Goal: Transaction & Acquisition: Purchase product/service

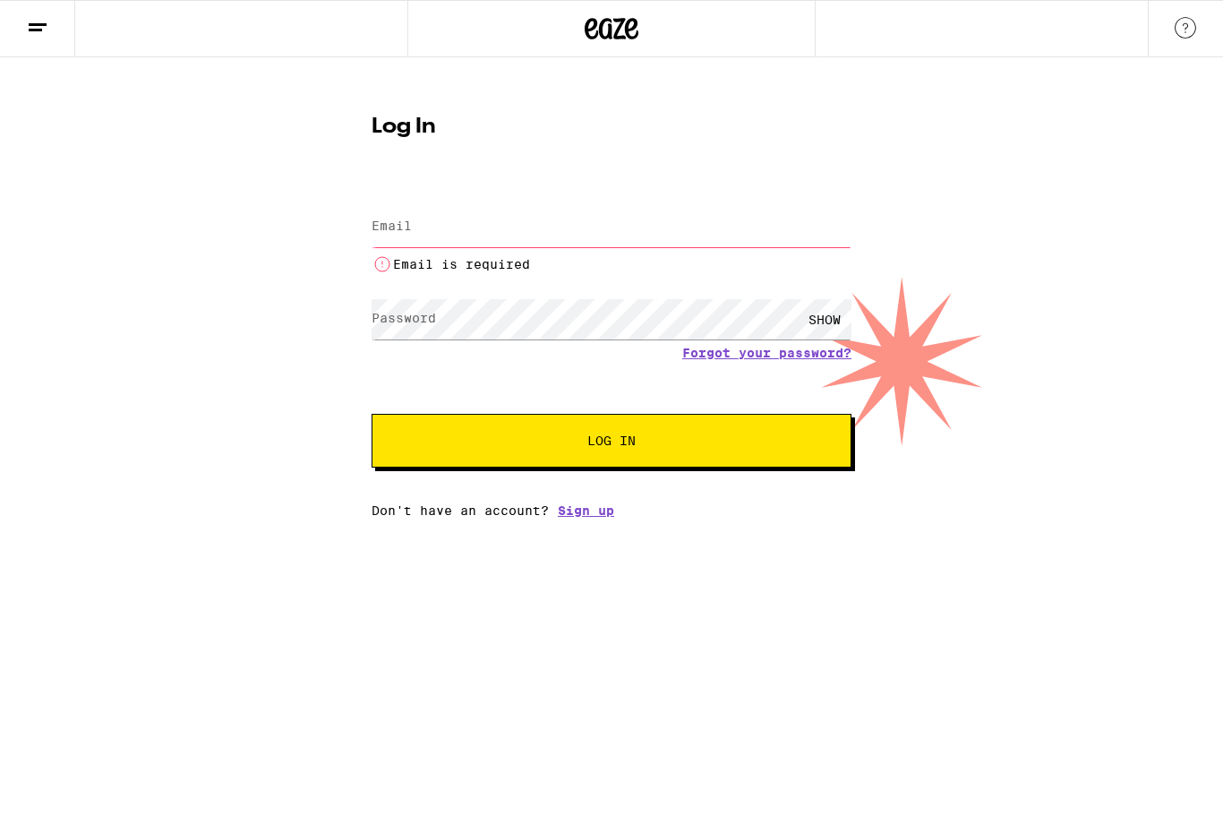
click at [633, 225] on input "Email" at bounding box center [612, 227] width 480 height 40
type input "[EMAIL_ADDRESS][DOMAIN_NAME]"
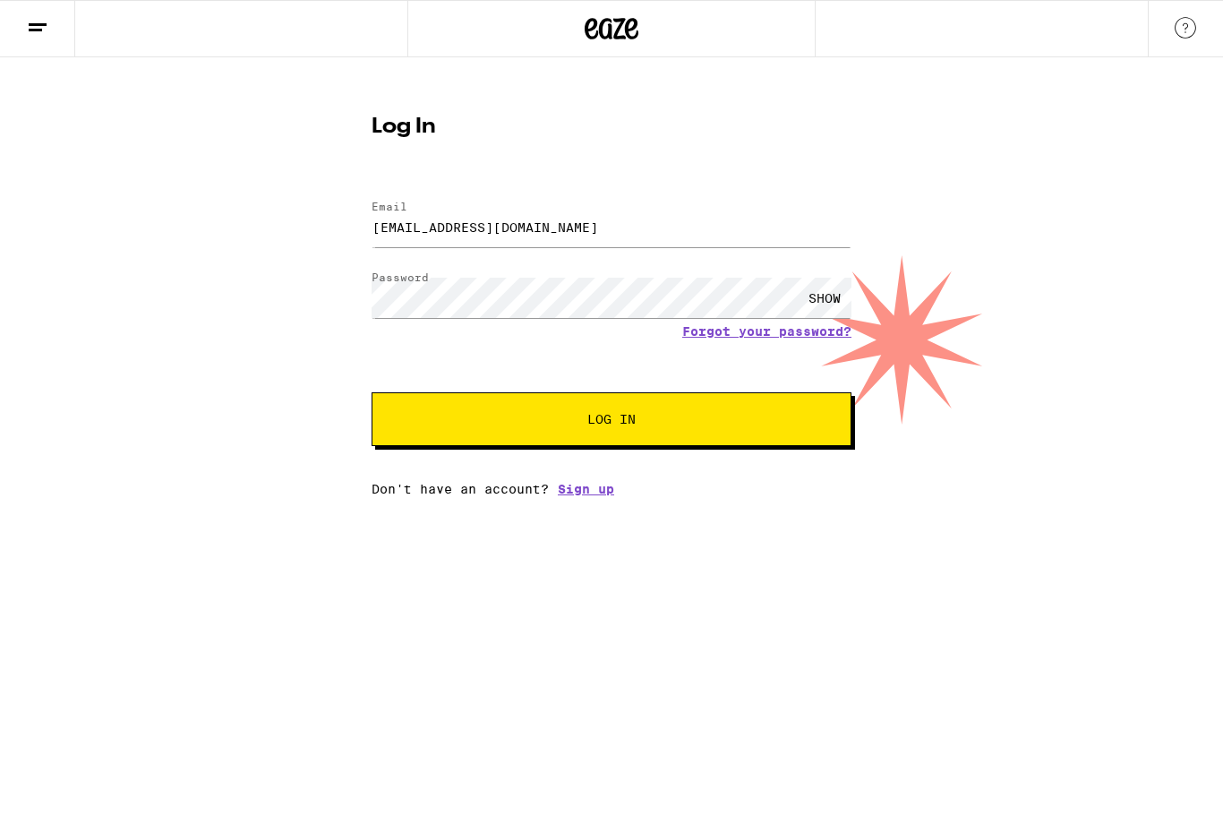
click at [709, 425] on span "Log In" at bounding box center [611, 419] width 335 height 13
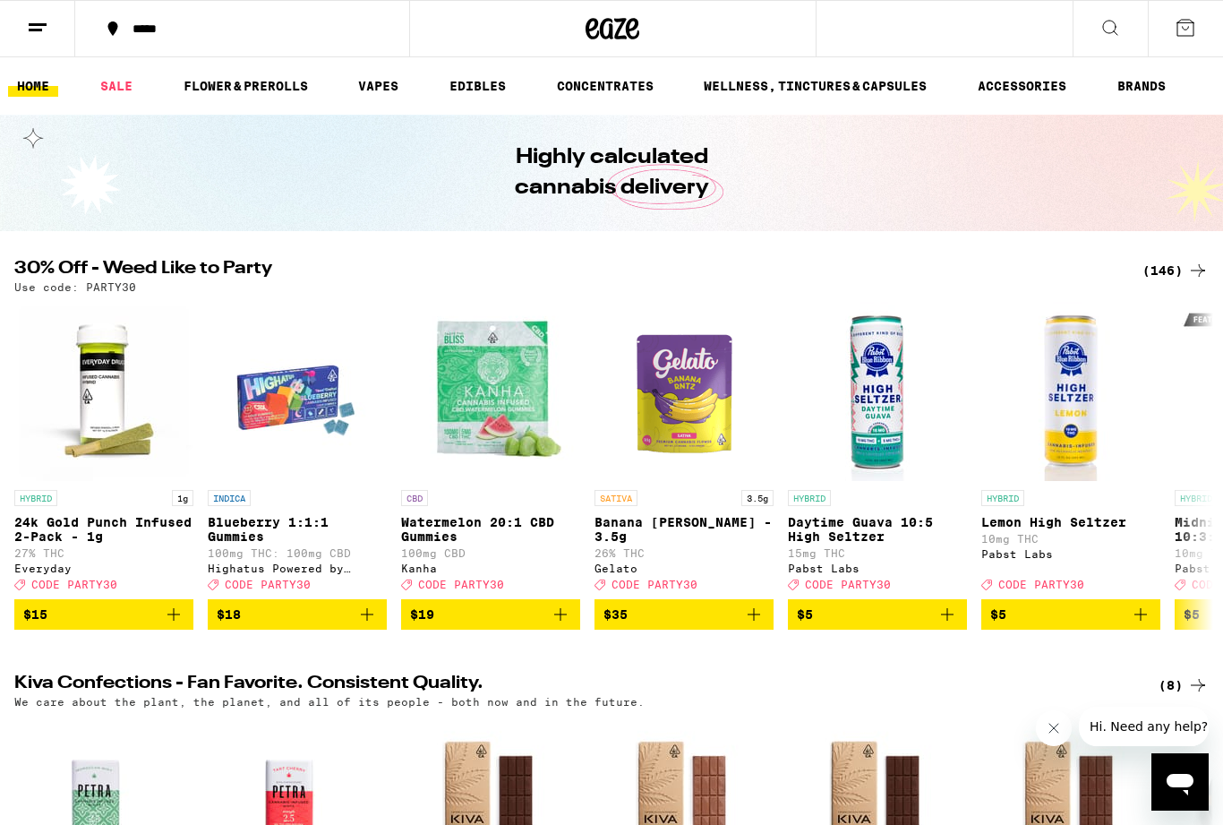
click at [379, 80] on link "VAPES" at bounding box center [378, 85] width 58 height 21
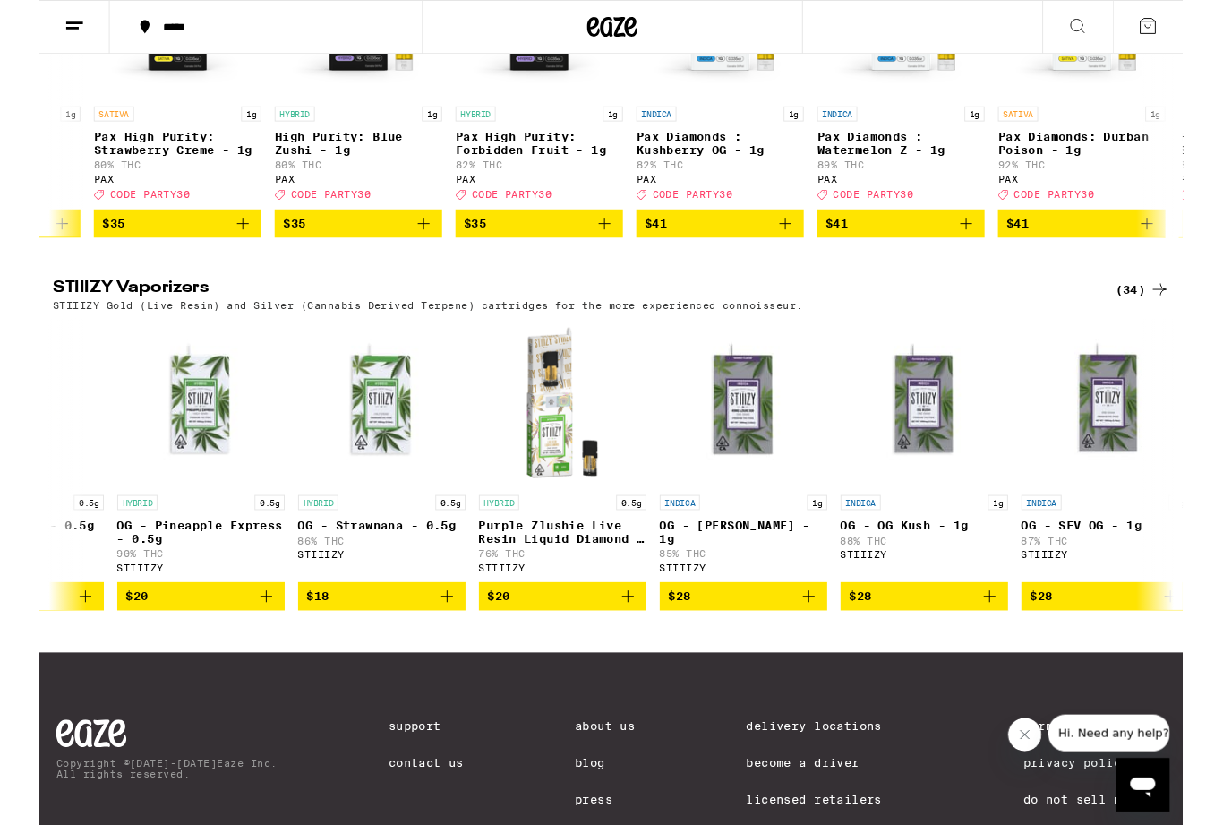
scroll to position [0, 2638]
click at [130, 545] on div "HYBRID 0.5g" at bounding box center [173, 537] width 179 height 16
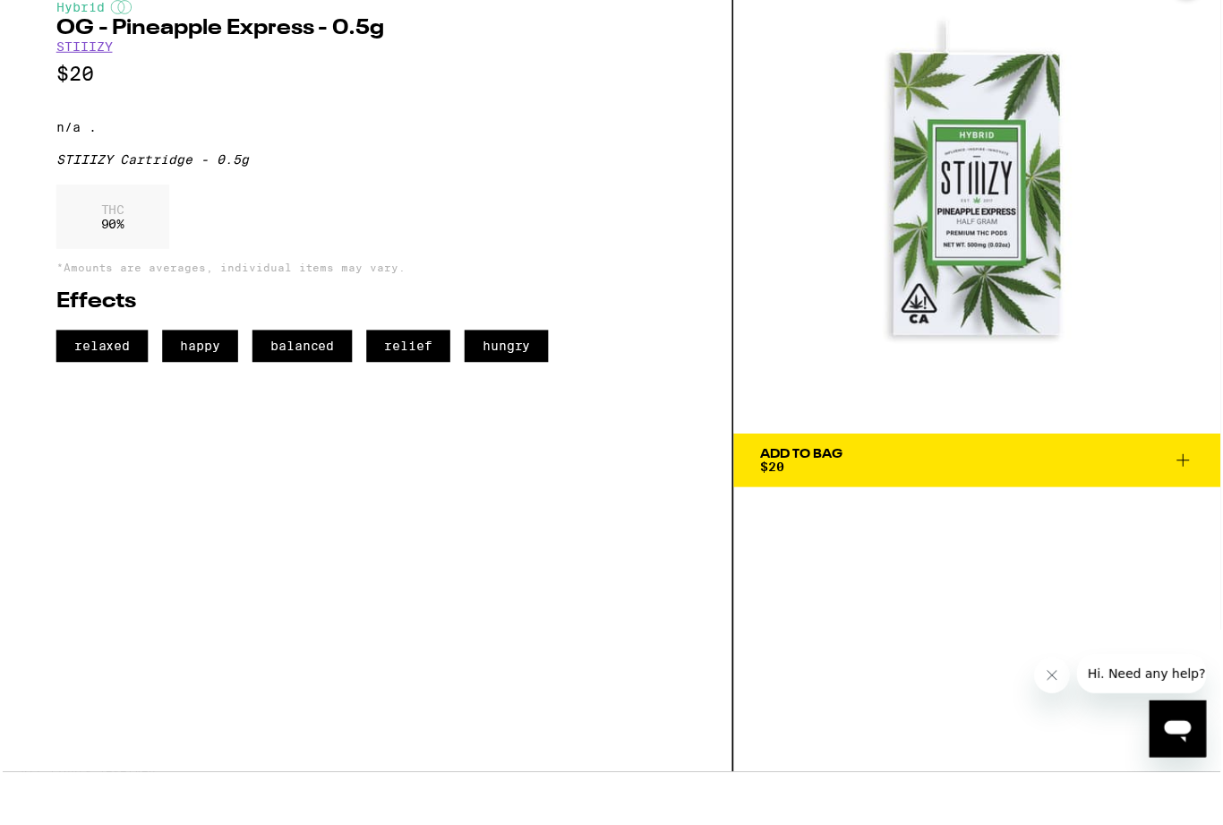
scroll to position [1222, 0]
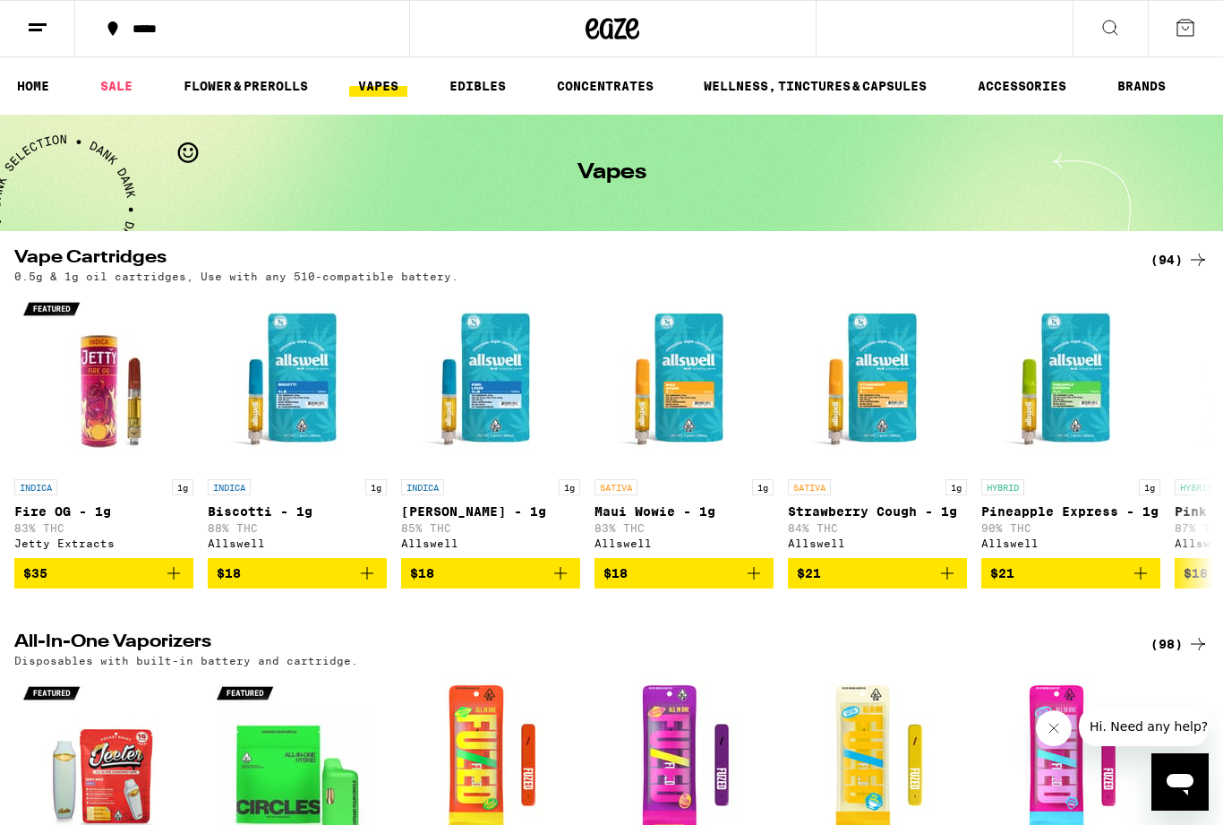
click at [476, 88] on link "EDIBLES" at bounding box center [478, 85] width 74 height 21
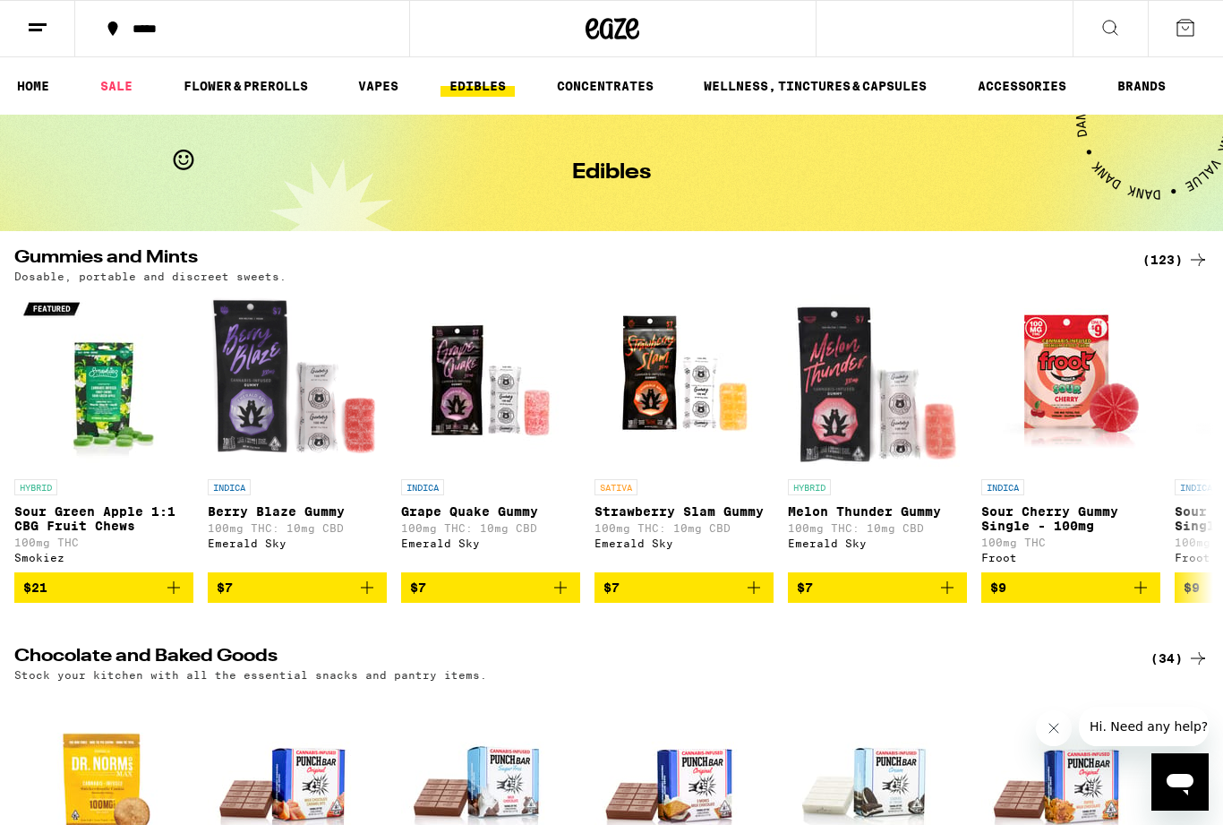
click at [236, 96] on link "FLOWER & PREROLLS" at bounding box center [246, 85] width 142 height 21
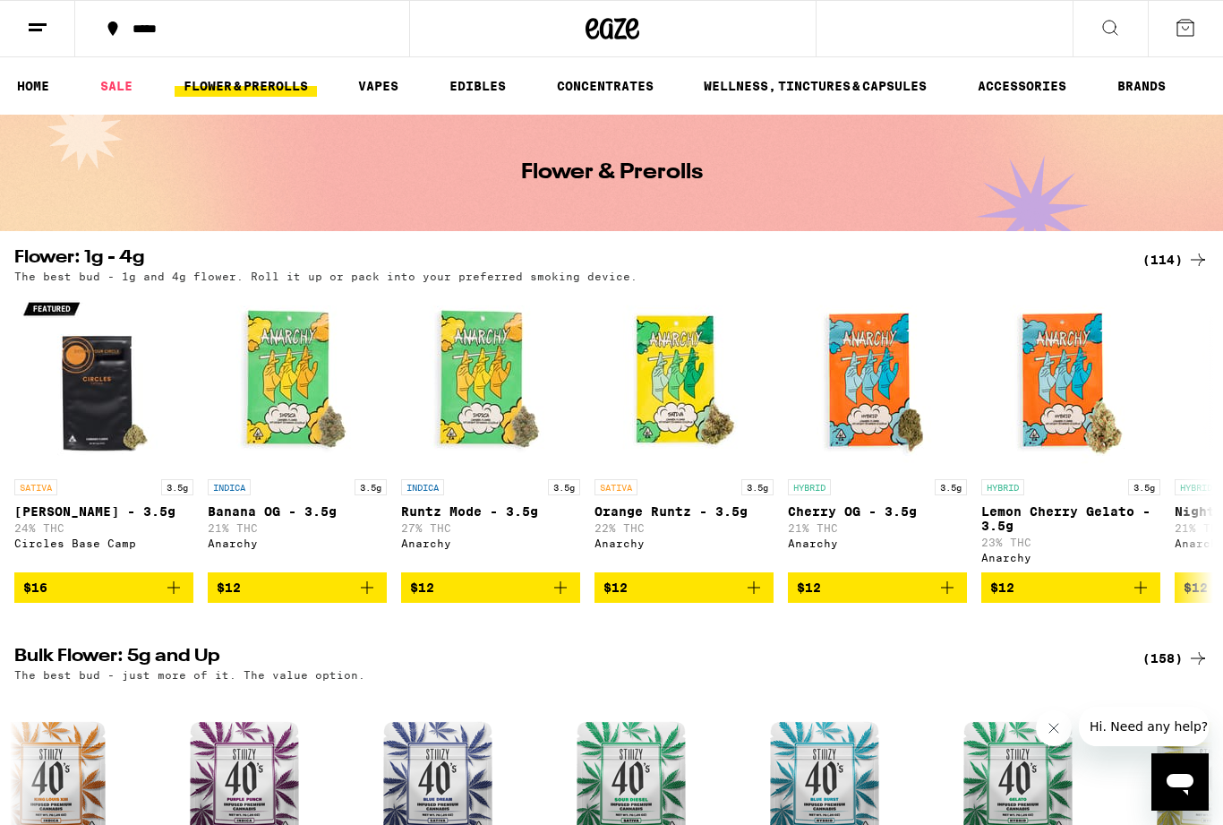
click at [493, 97] on link "EDIBLES" at bounding box center [478, 85] width 74 height 21
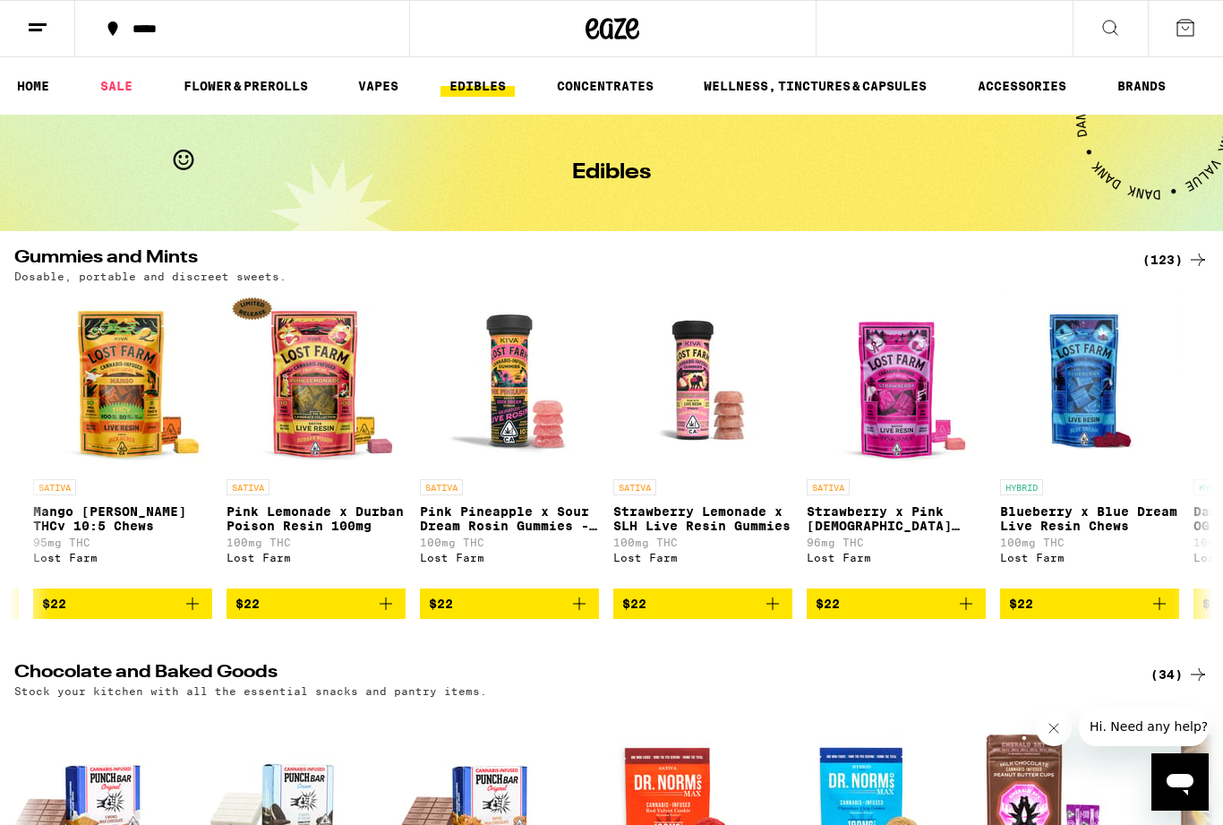
click at [716, 422] on img "Open page for Strawberry Lemonade x SLH Live Resin Gummies from Lost Farm" at bounding box center [702, 380] width 179 height 179
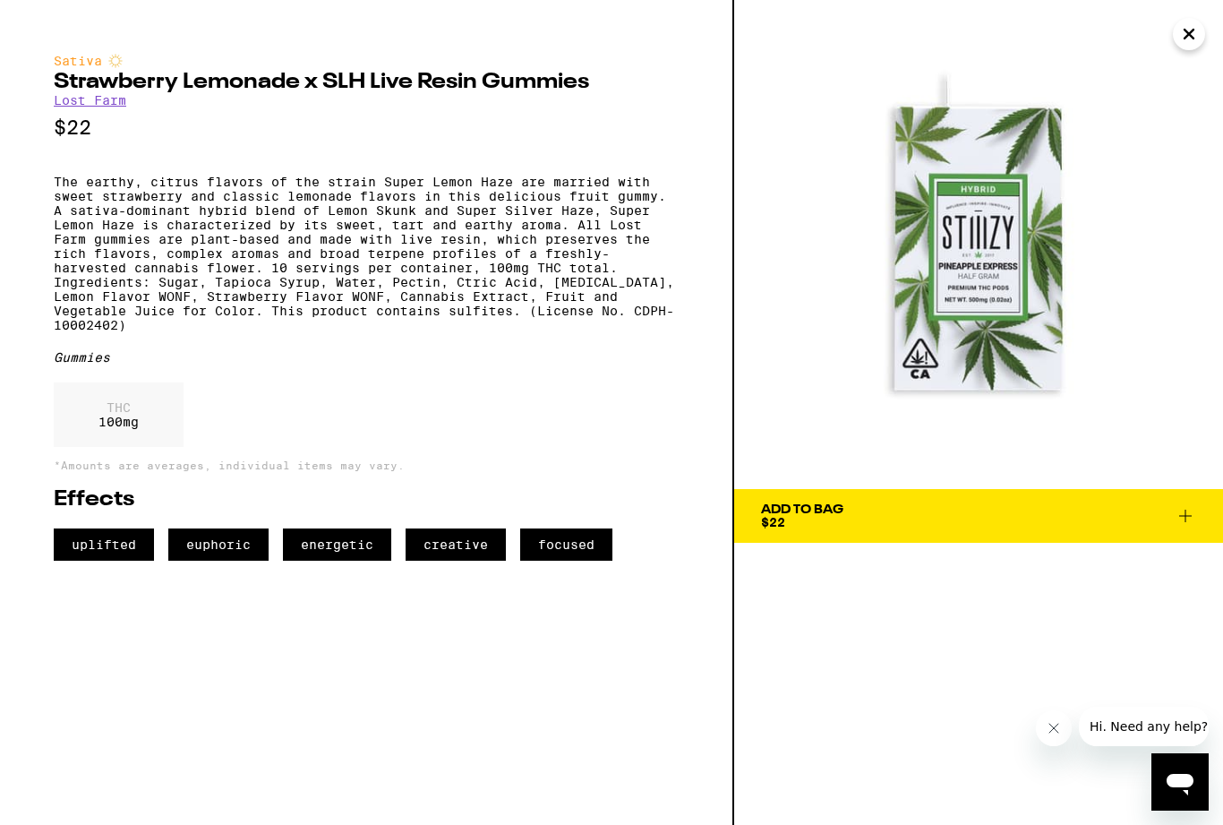
click at [1191, 32] on icon "Close" at bounding box center [1189, 34] width 21 height 27
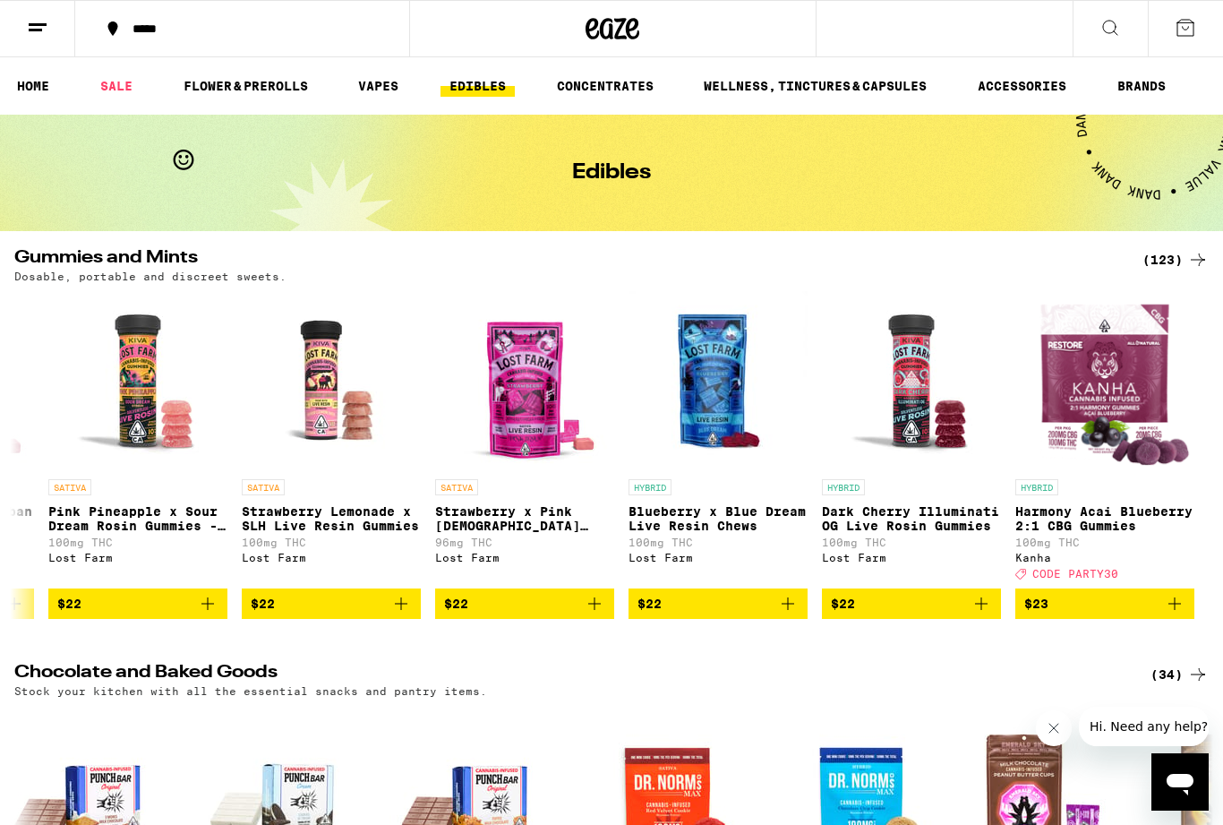
scroll to position [0, 22599]
click at [115, 90] on link "SALE" at bounding box center [116, 85] width 50 height 21
click at [109, 87] on link "SALE" at bounding box center [116, 85] width 50 height 21
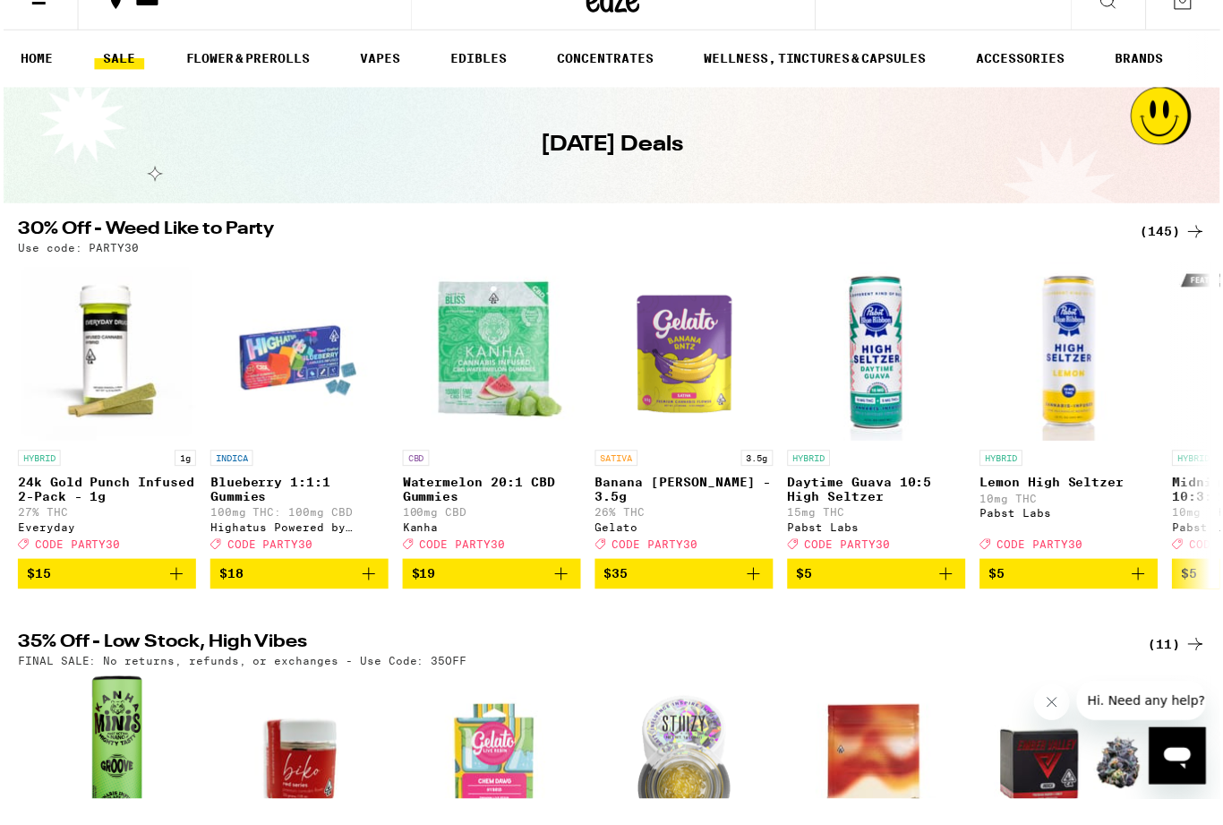
scroll to position [30, 0]
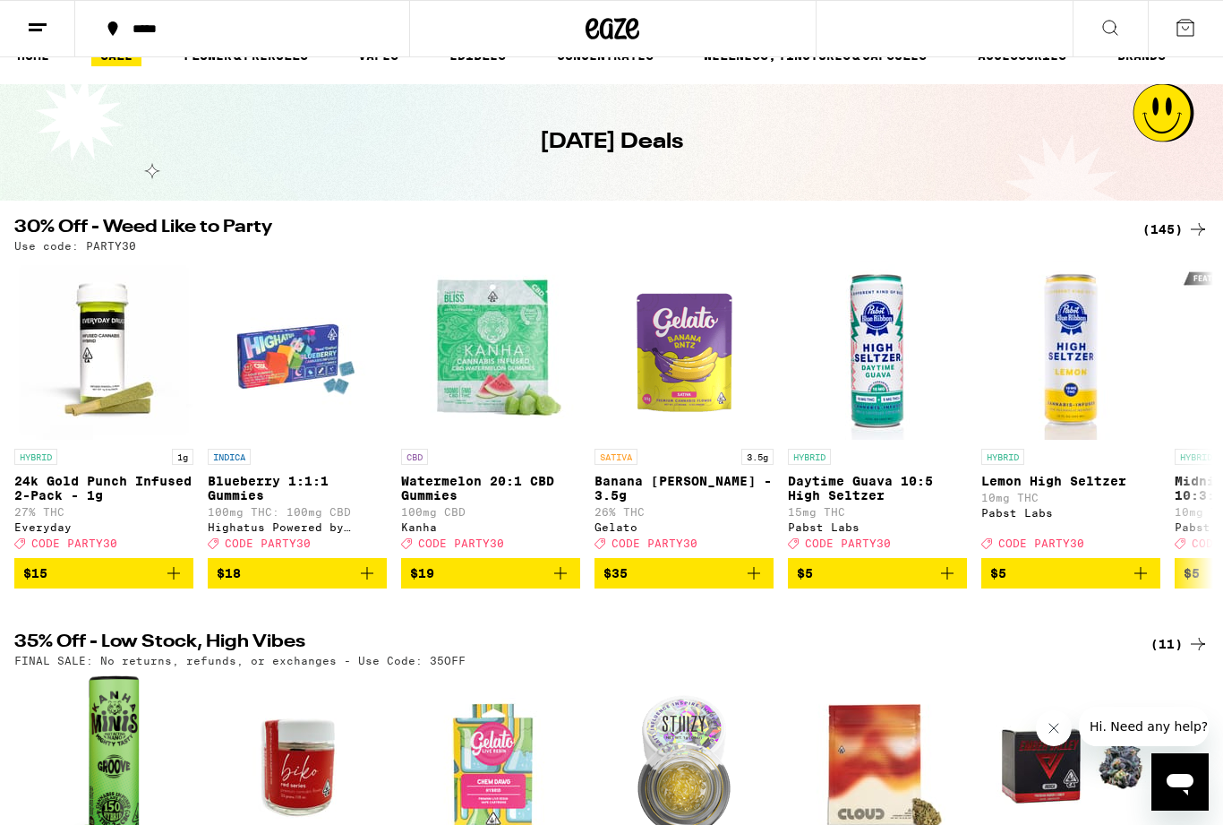
click at [586, 137] on h1 "[DATE] Deals" at bounding box center [611, 142] width 143 height 30
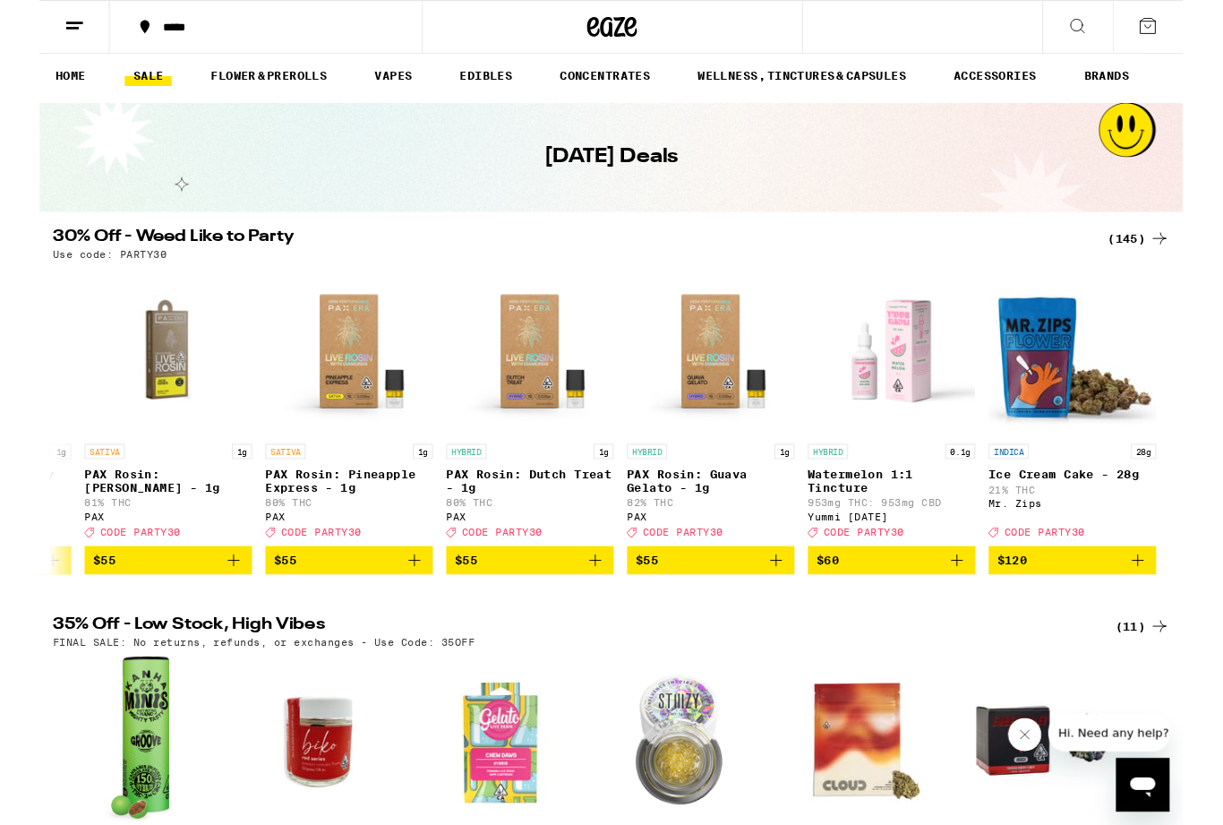
scroll to position [0, 26854]
click at [1138, 510] on p "Ice Cream Cake - 28g" at bounding box center [1105, 507] width 179 height 14
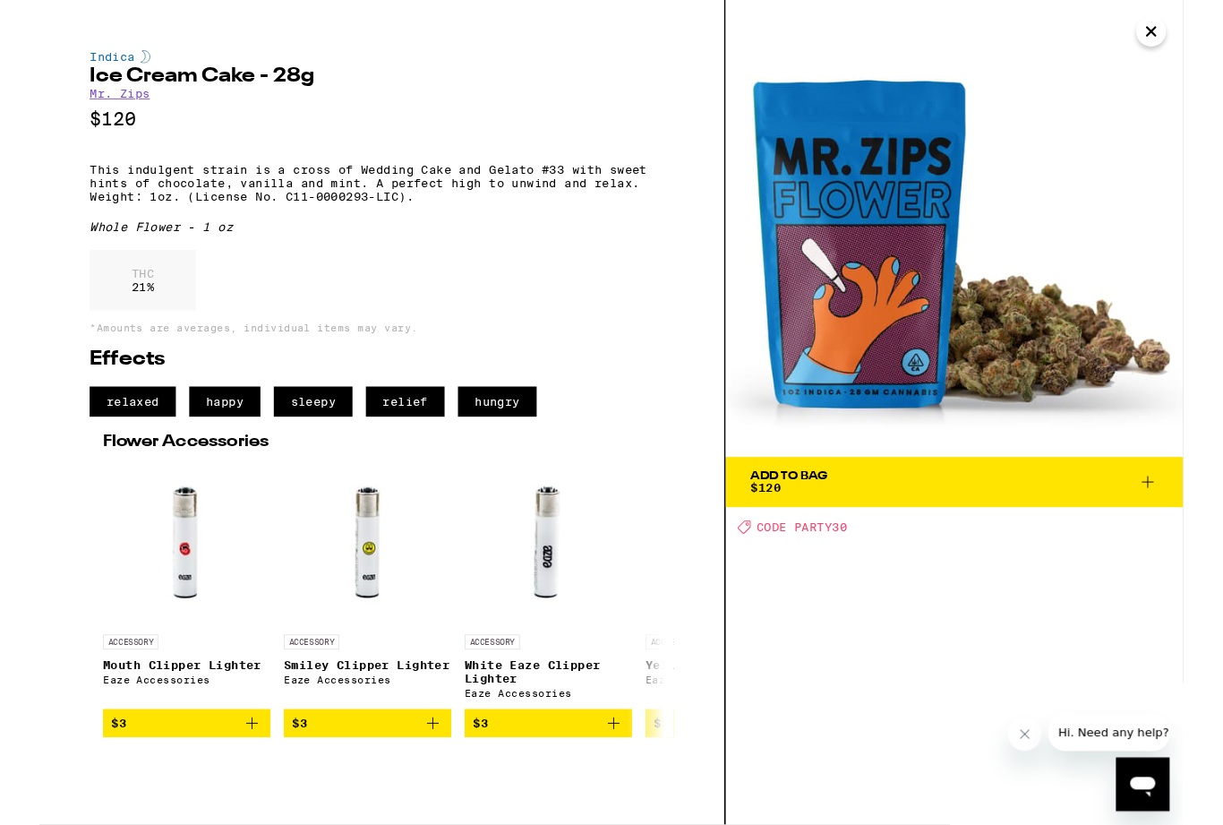
scroll to position [524, 0]
click at [1107, 604] on div "Add To Bag $120 Deal Created with Sketch. CODE PARTY30" at bounding box center [978, 441] width 489 height 882
click at [1188, 41] on icon "Close" at bounding box center [1189, 34] width 21 height 27
